Goal: Communication & Community: Ask a question

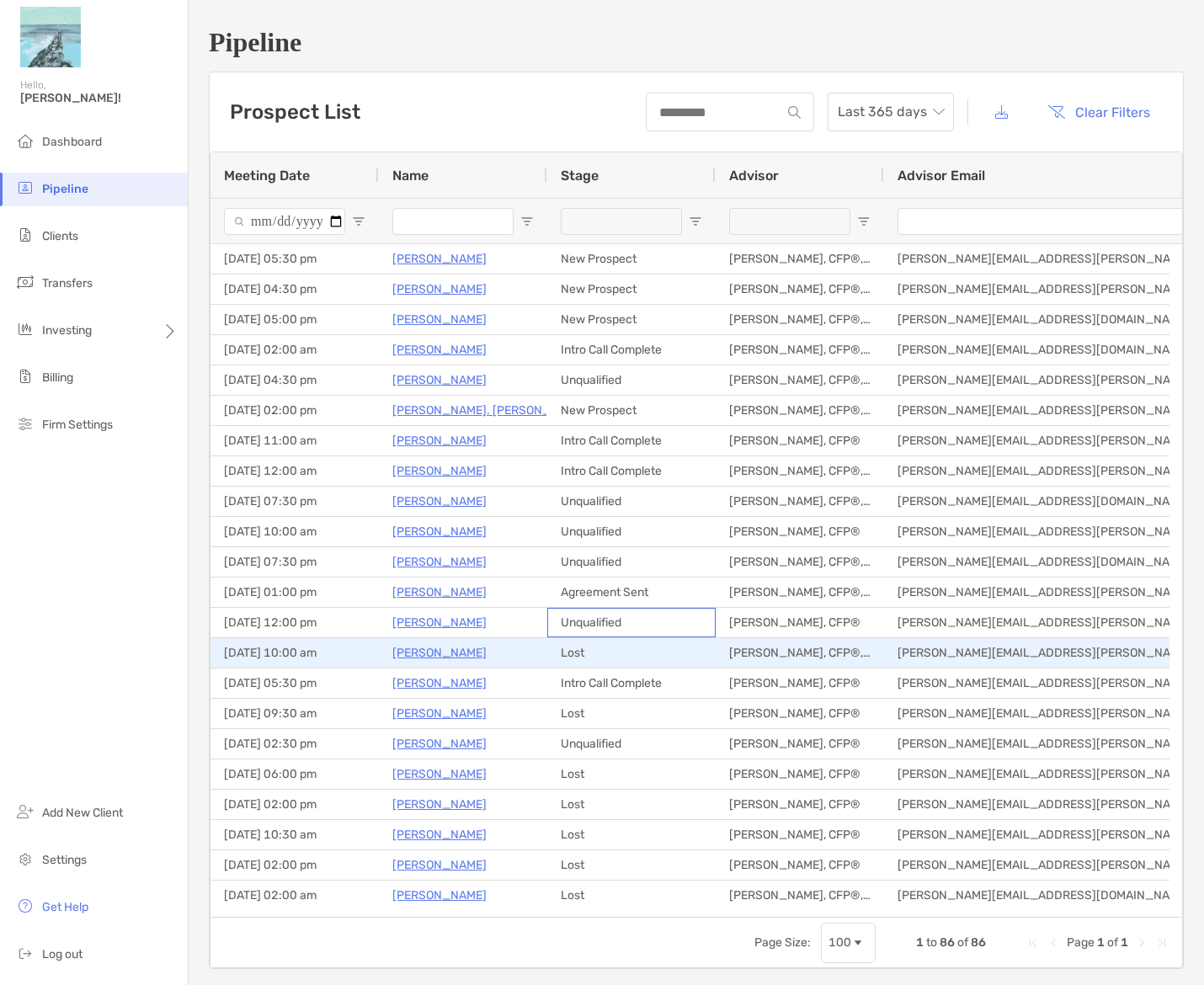
drag, startPoint x: 579, startPoint y: 633, endPoint x: 558, endPoint y: 639, distance: 21.8
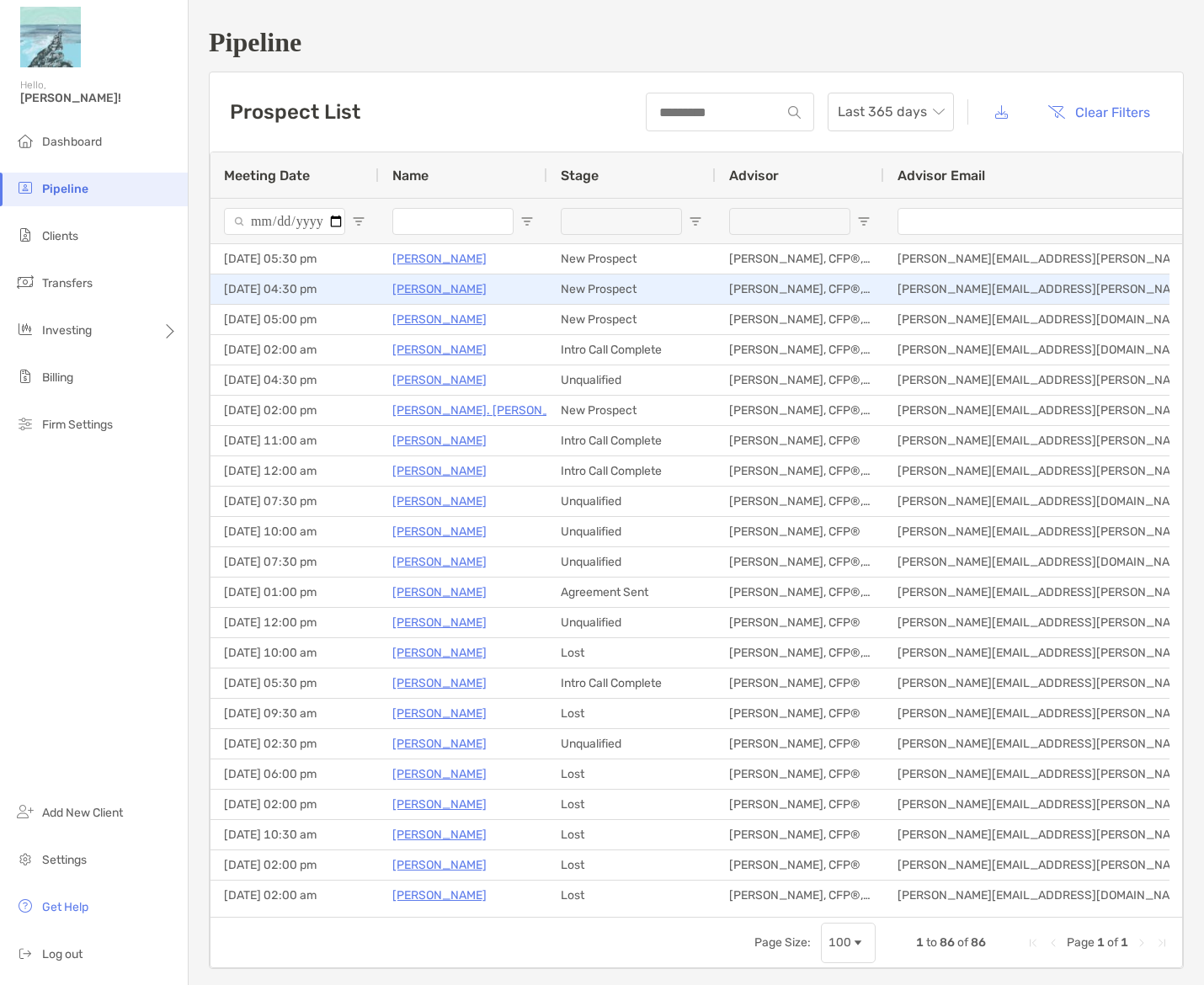
click at [426, 286] on p "[PERSON_NAME]" at bounding box center [439, 288] width 94 height 21
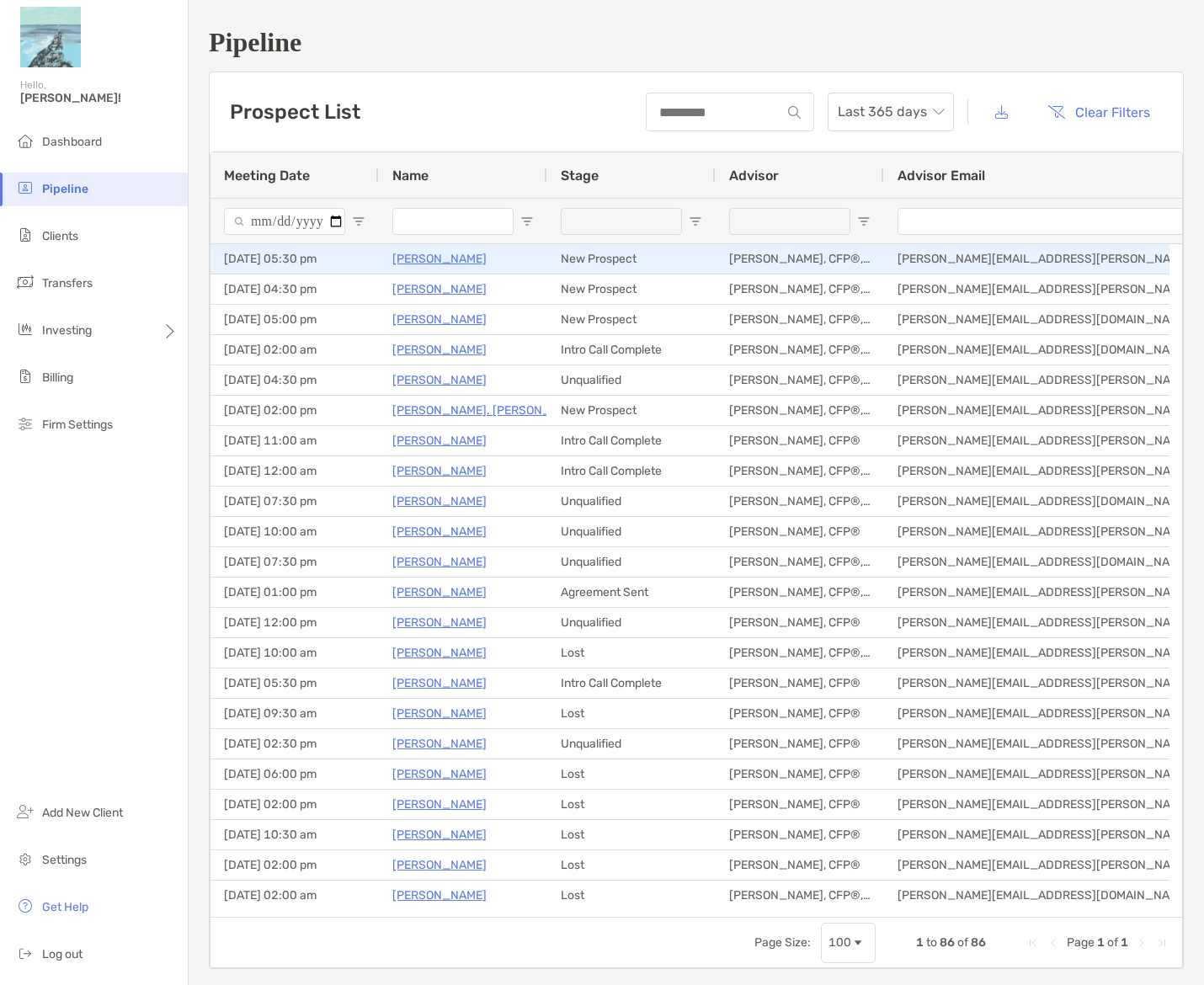
click at [438, 255] on p "[PERSON_NAME]" at bounding box center [439, 259] width 94 height 21
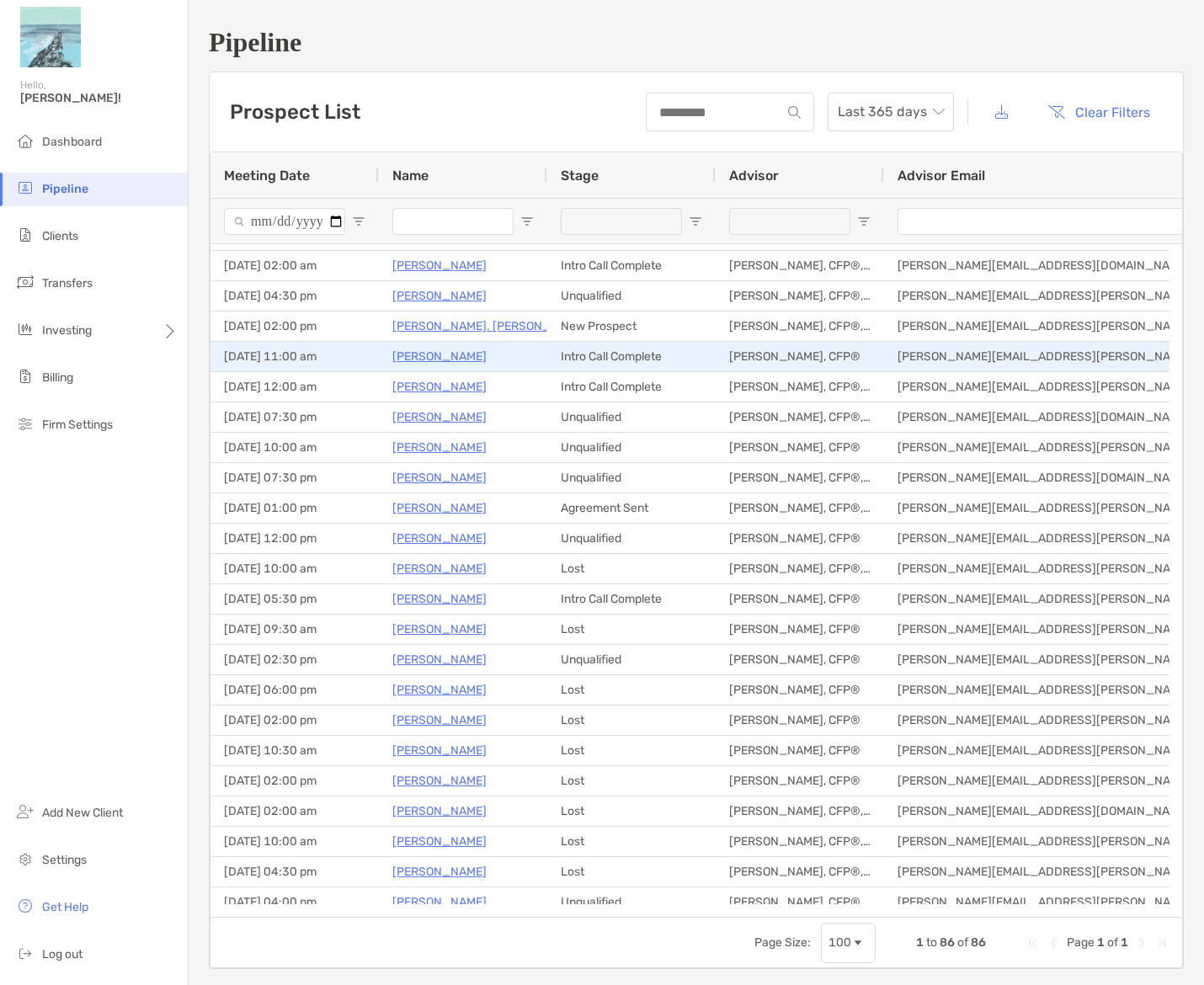
click at [423, 352] on p "Jennifer D" at bounding box center [439, 357] width 94 height 21
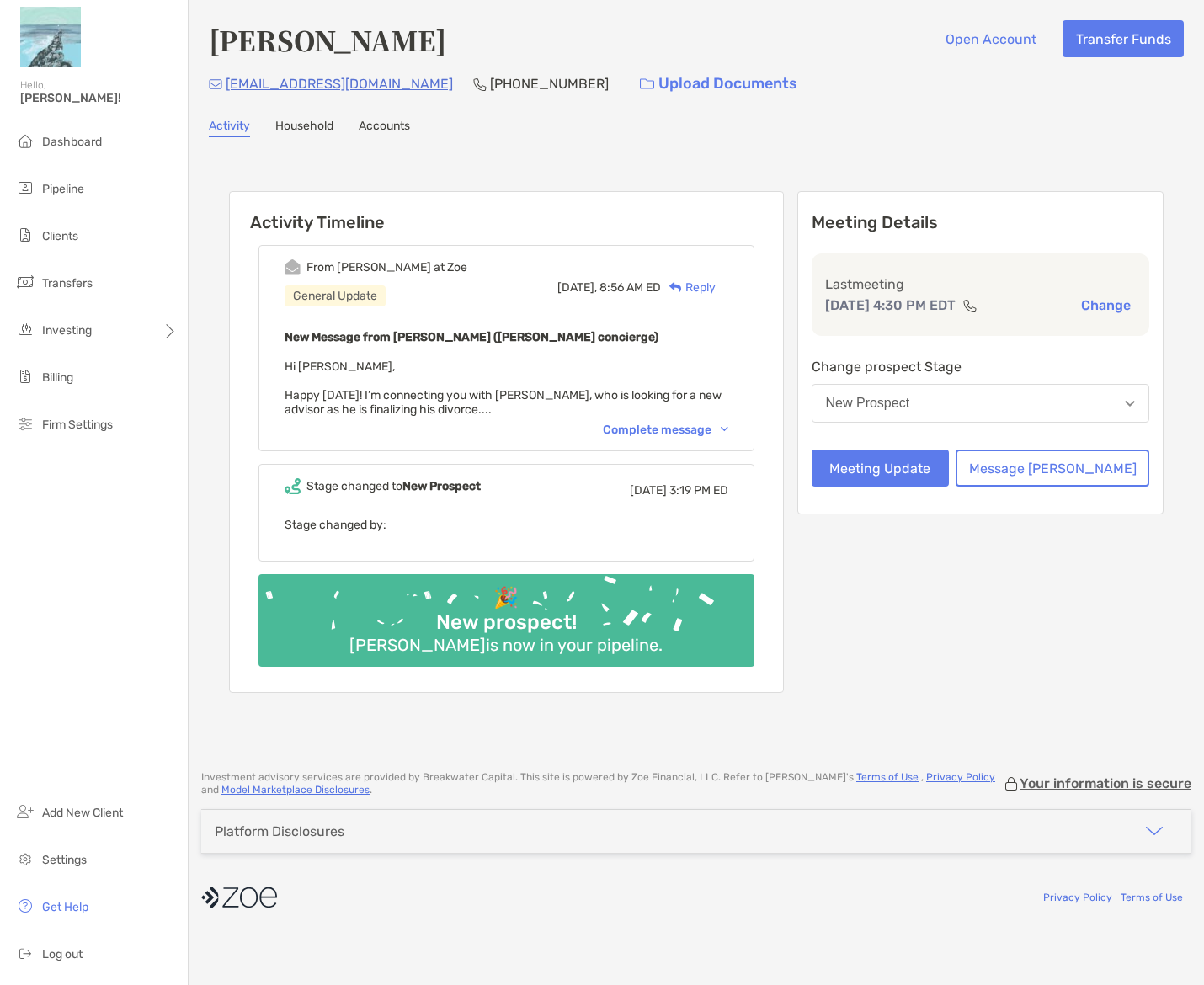
click at [677, 424] on div "Complete message" at bounding box center [665, 430] width 125 height 15
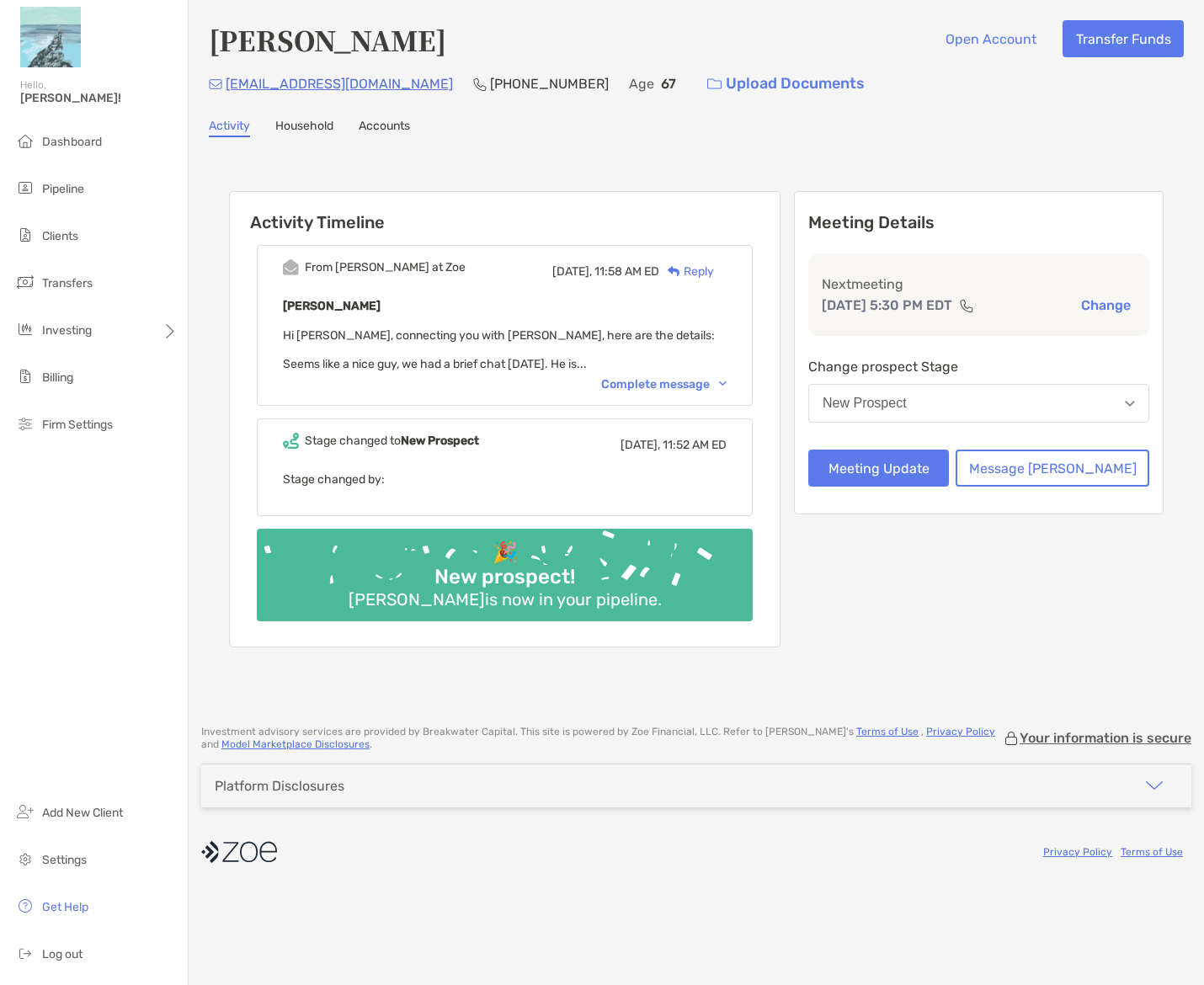
click at [668, 378] on div "Complete message" at bounding box center [663, 384] width 125 height 15
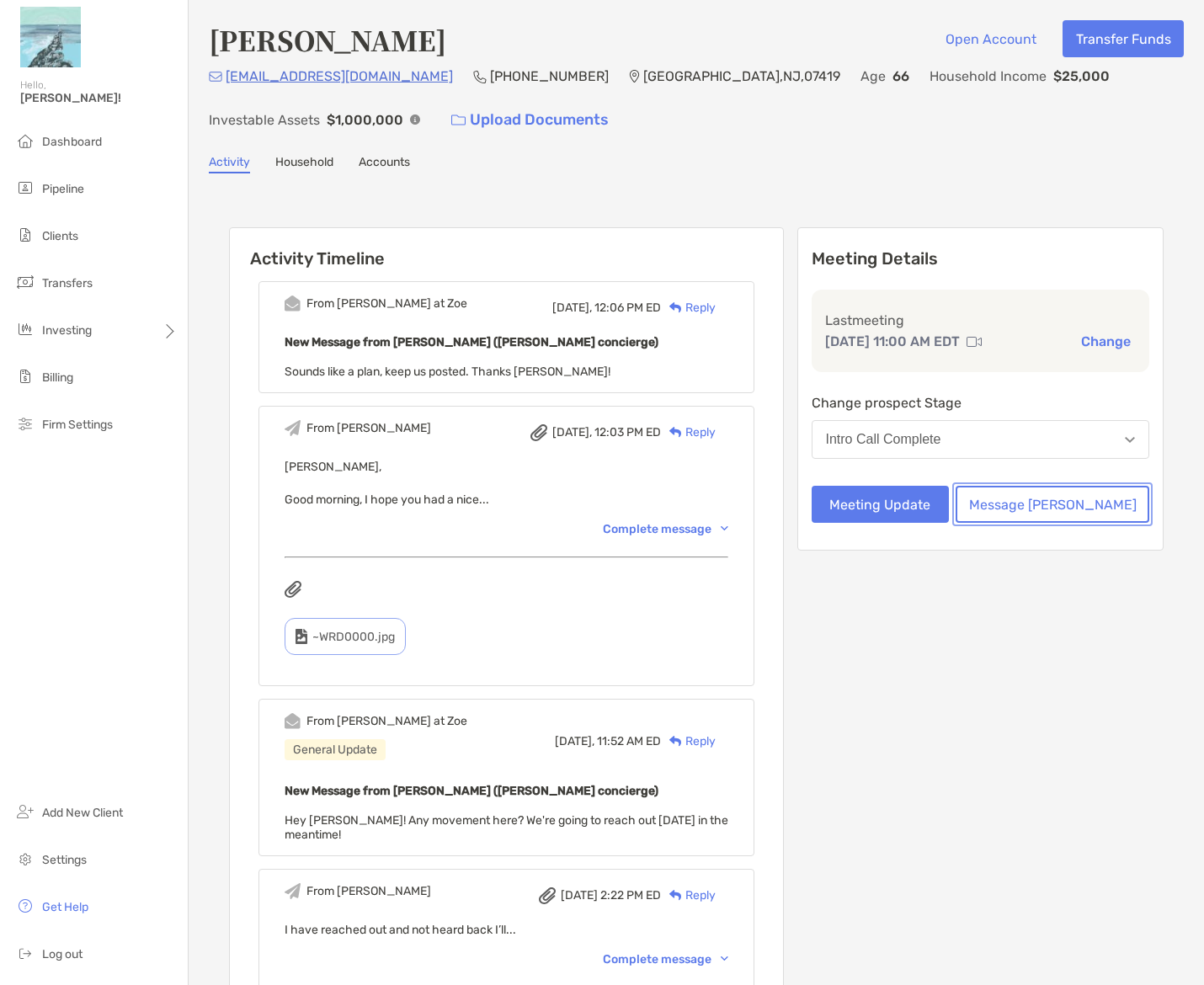
click at [1037, 505] on button "Message [PERSON_NAME]" at bounding box center [1052, 504] width 193 height 37
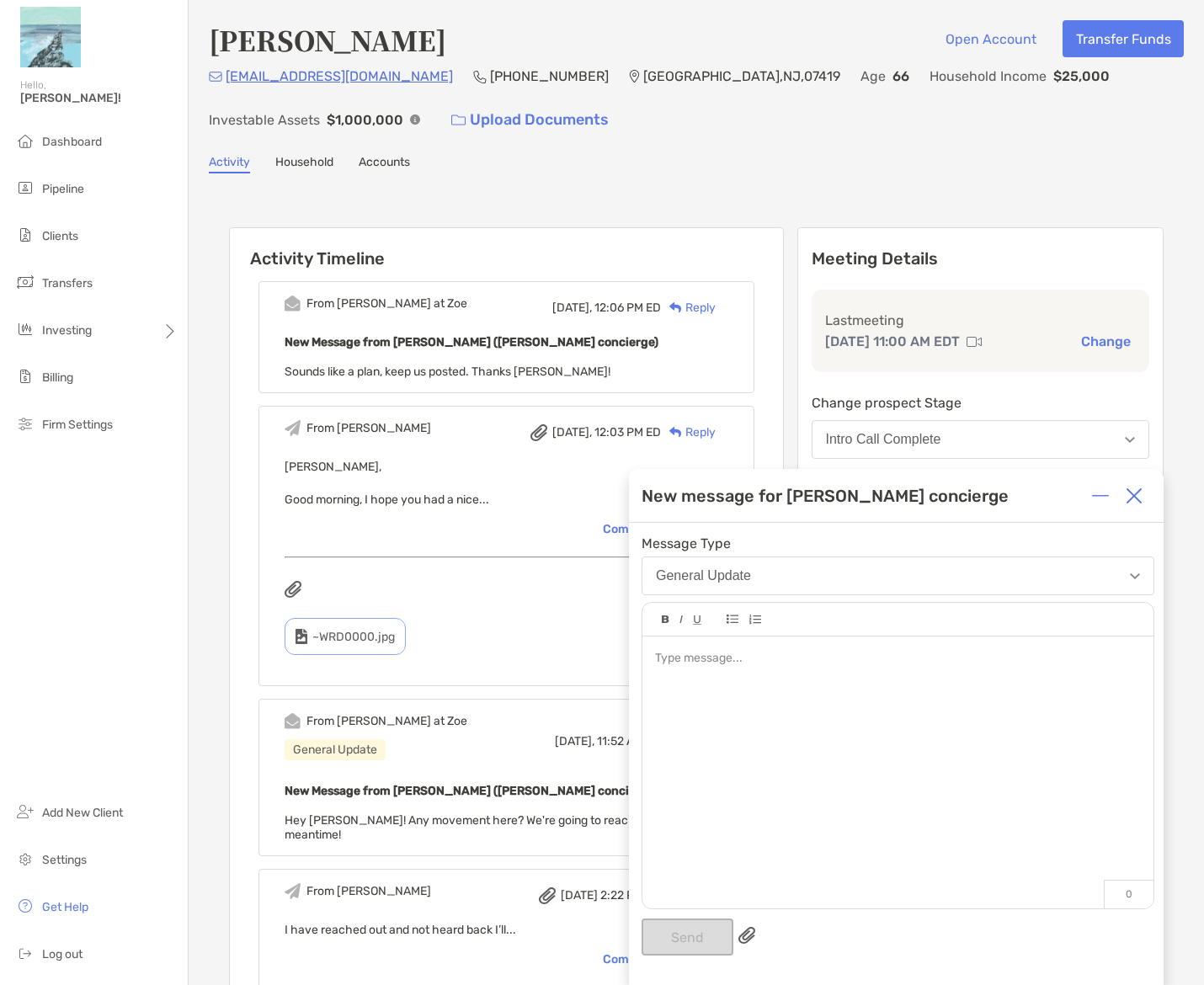
click at [720, 666] on div at bounding box center [897, 658] width 485 height 18
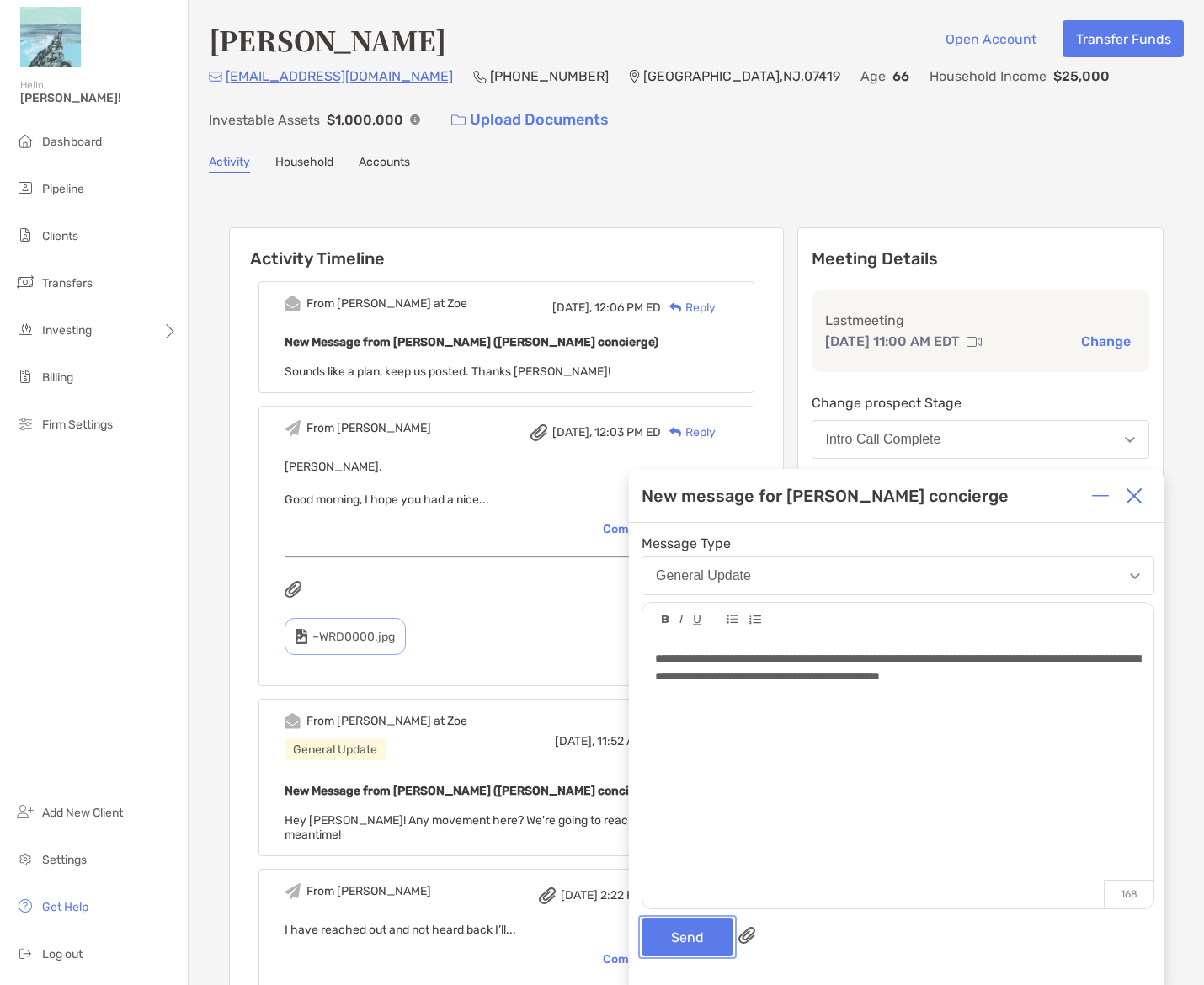
click at [718, 933] on button "Send" at bounding box center [687, 937] width 92 height 37
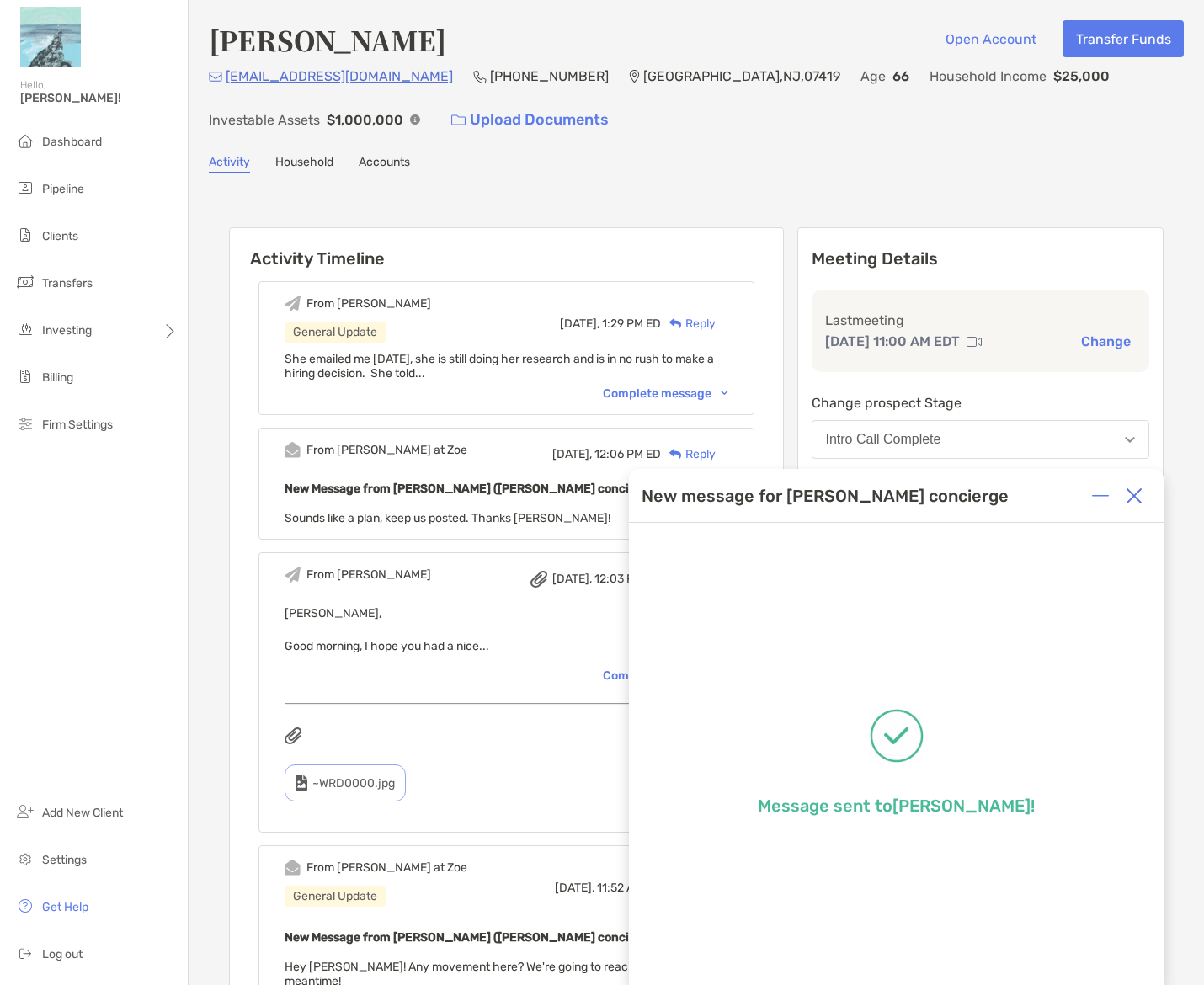
click at [1131, 505] on div at bounding box center [1134, 496] width 34 height 34
